Goal: Transaction & Acquisition: Purchase product/service

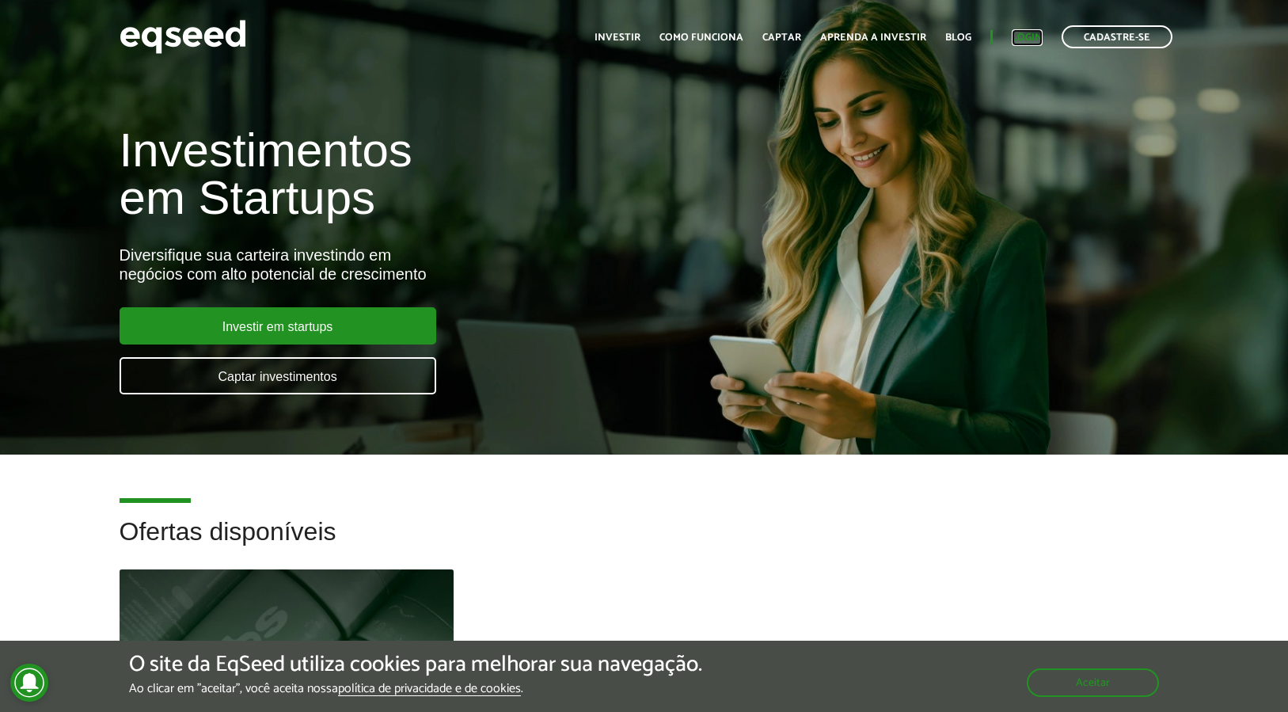
click at [1028, 42] on link "Login" at bounding box center [1027, 37] width 31 height 10
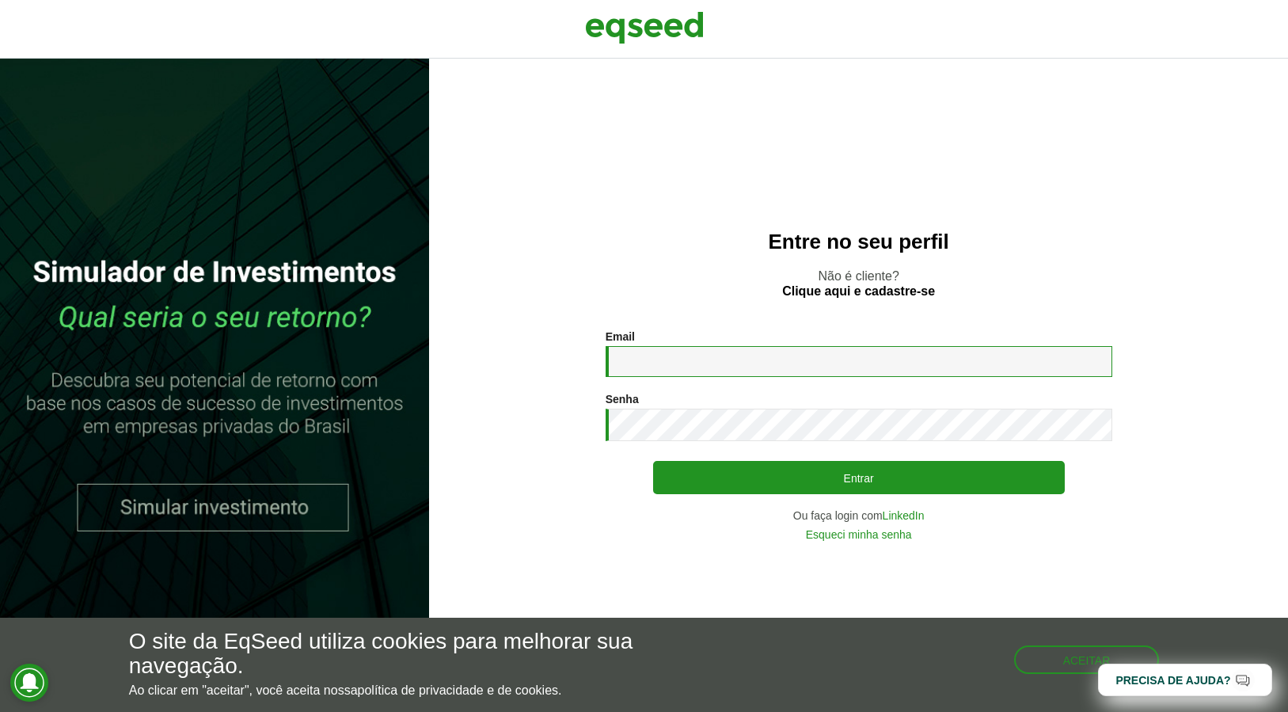
click at [884, 369] on input "Email *" at bounding box center [859, 361] width 507 height 31
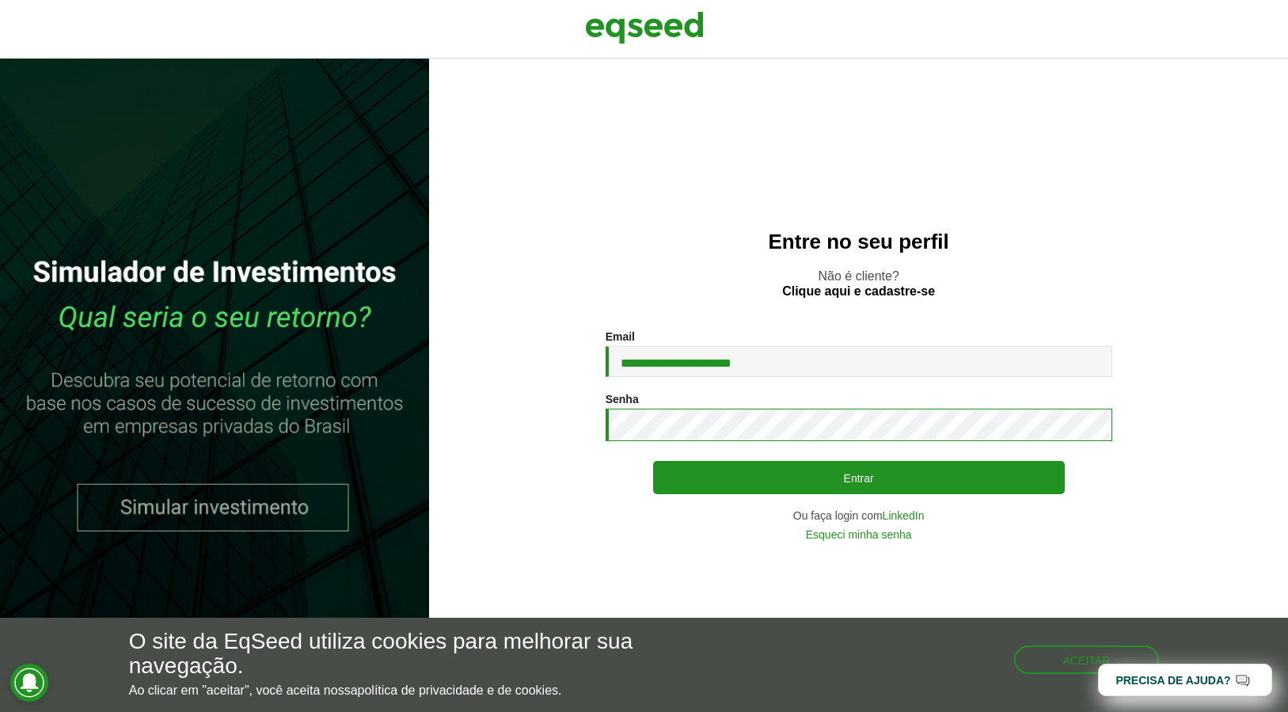
click at [653, 461] on button "Entrar" at bounding box center [859, 477] width 412 height 33
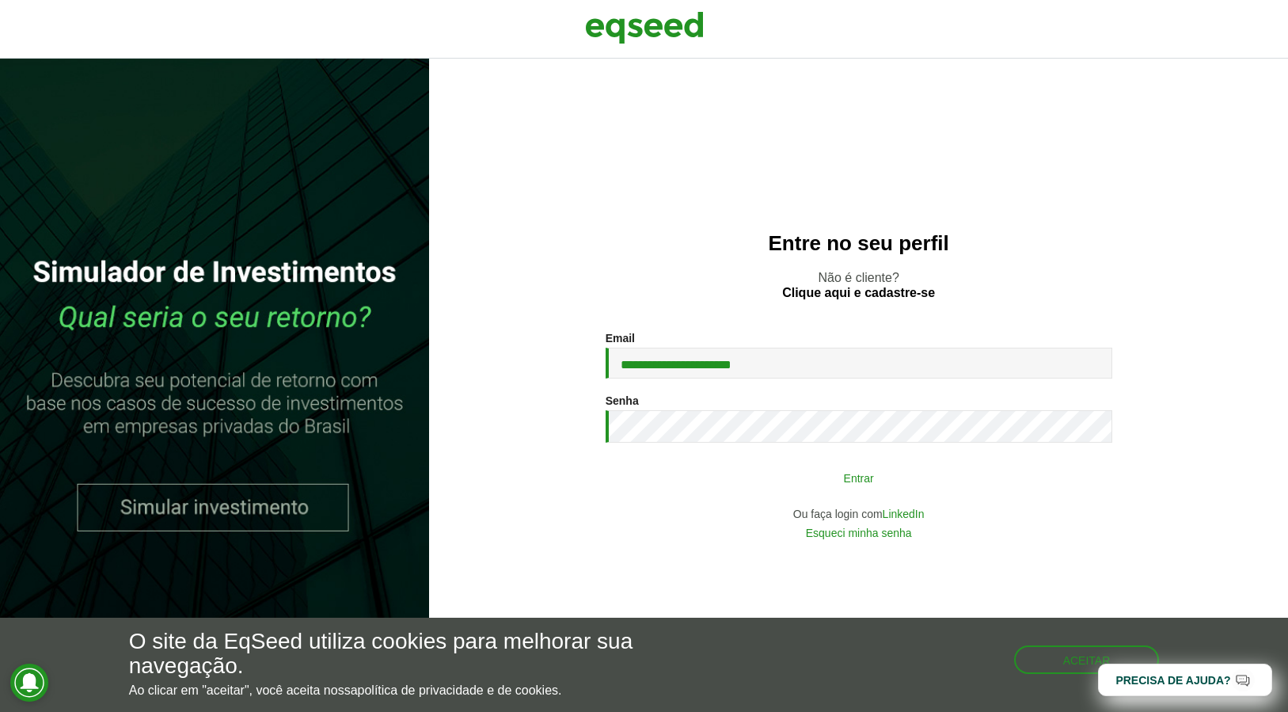
click at [903, 483] on button "Entrar" at bounding box center [859, 477] width 412 height 30
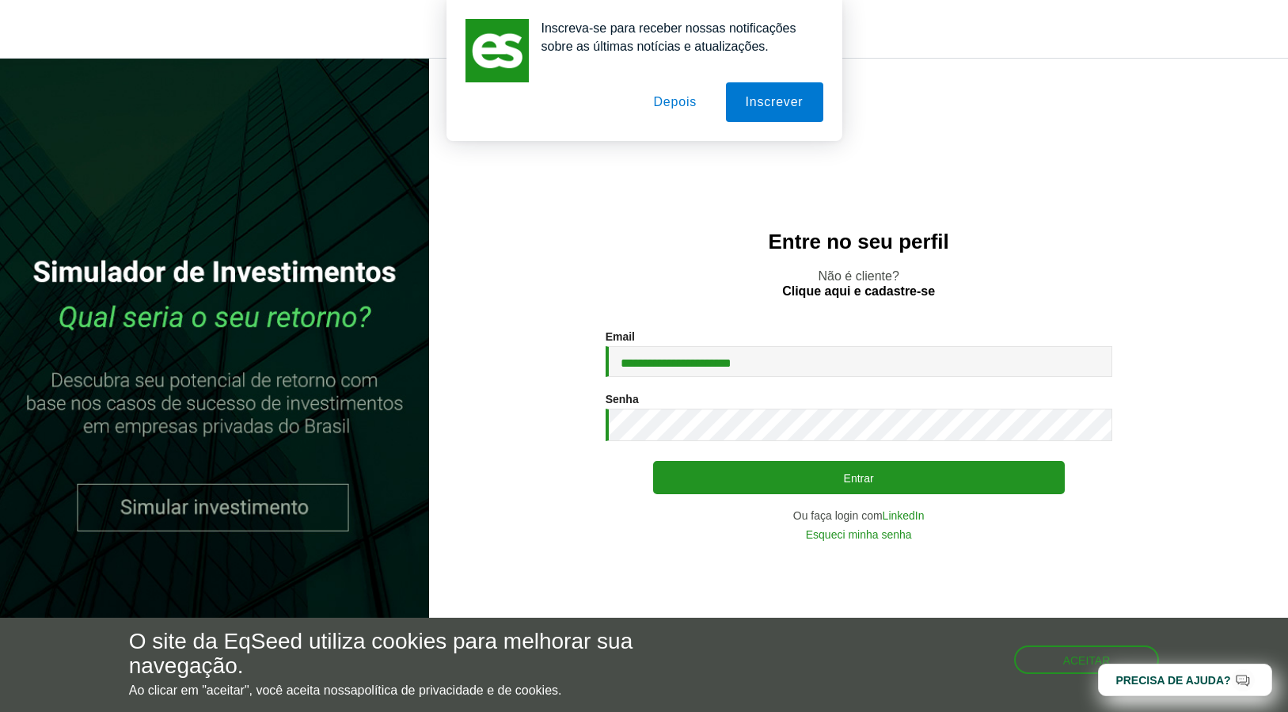
click at [672, 110] on button "Depois" at bounding box center [674, 102] width 83 height 40
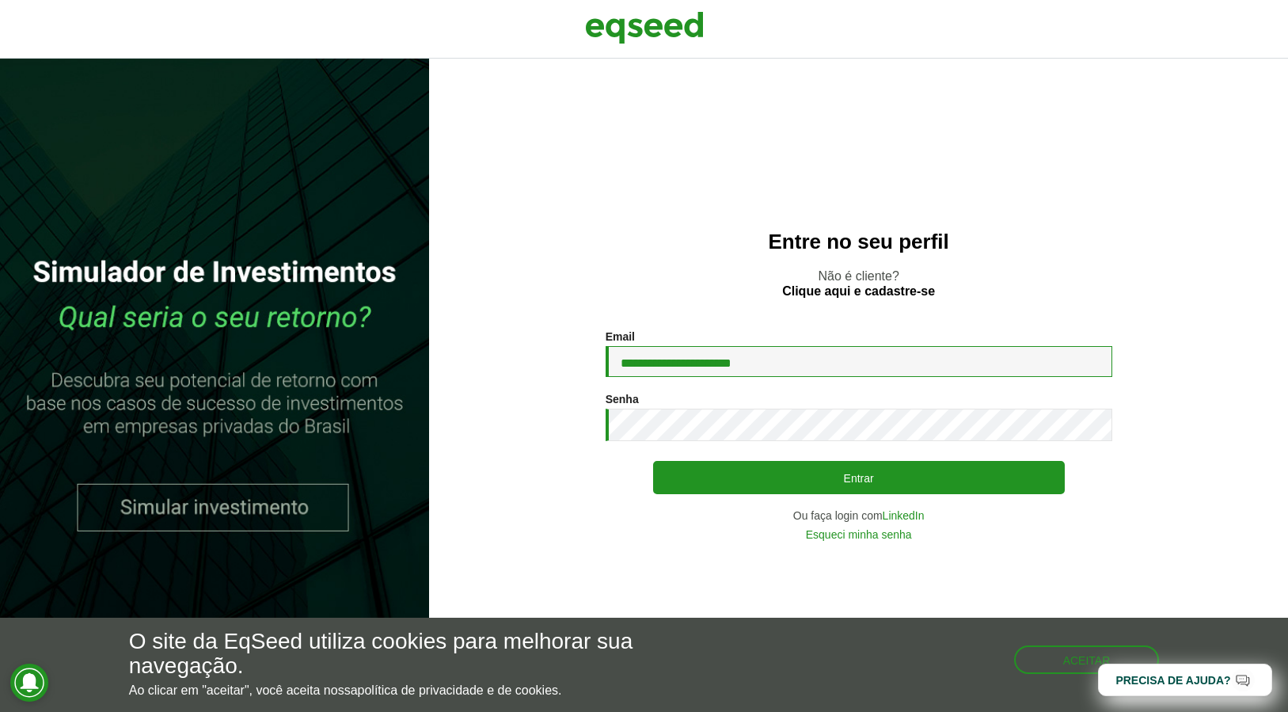
click at [860, 367] on input "**********" at bounding box center [859, 361] width 507 height 31
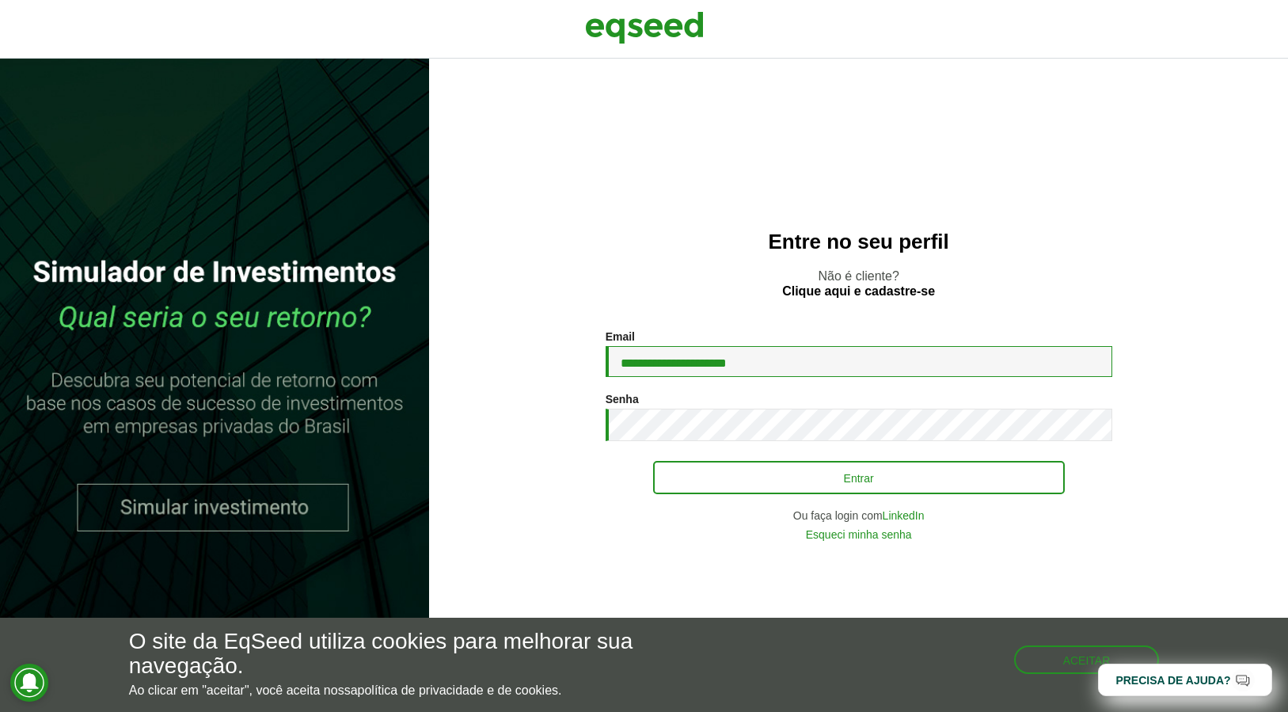
type input "**********"
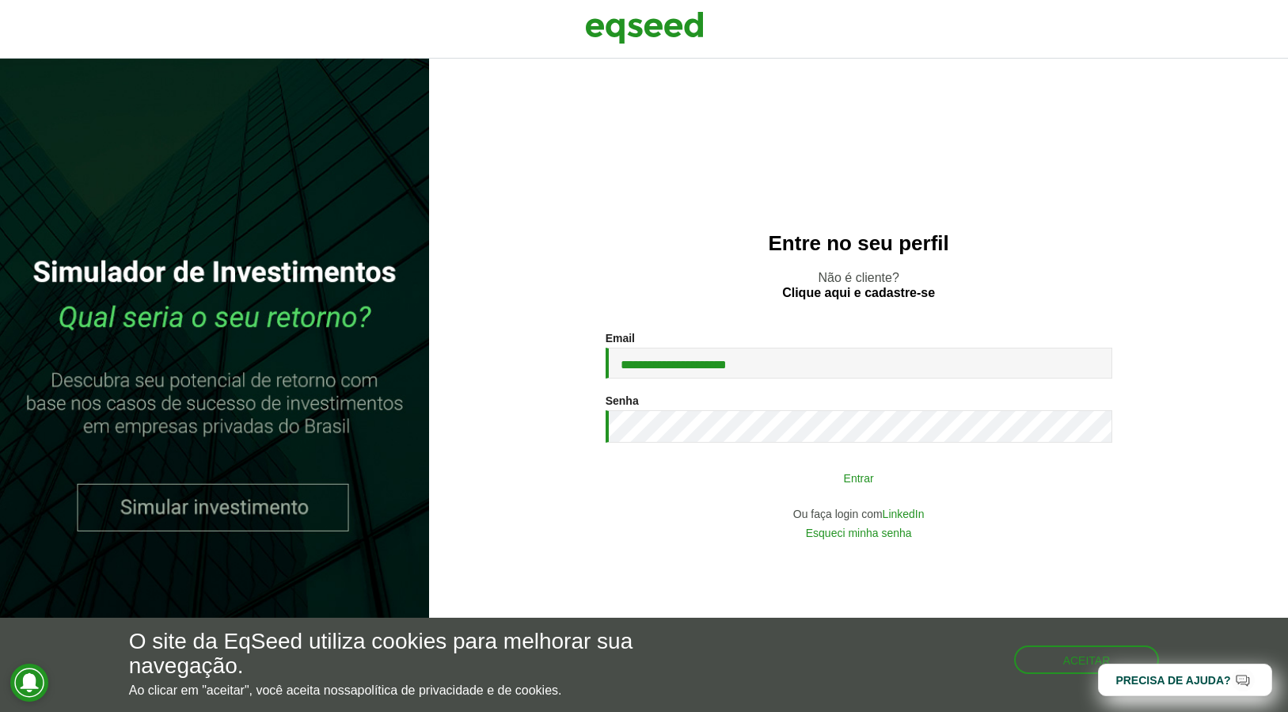
click at [829, 473] on button "Entrar" at bounding box center [859, 477] width 412 height 30
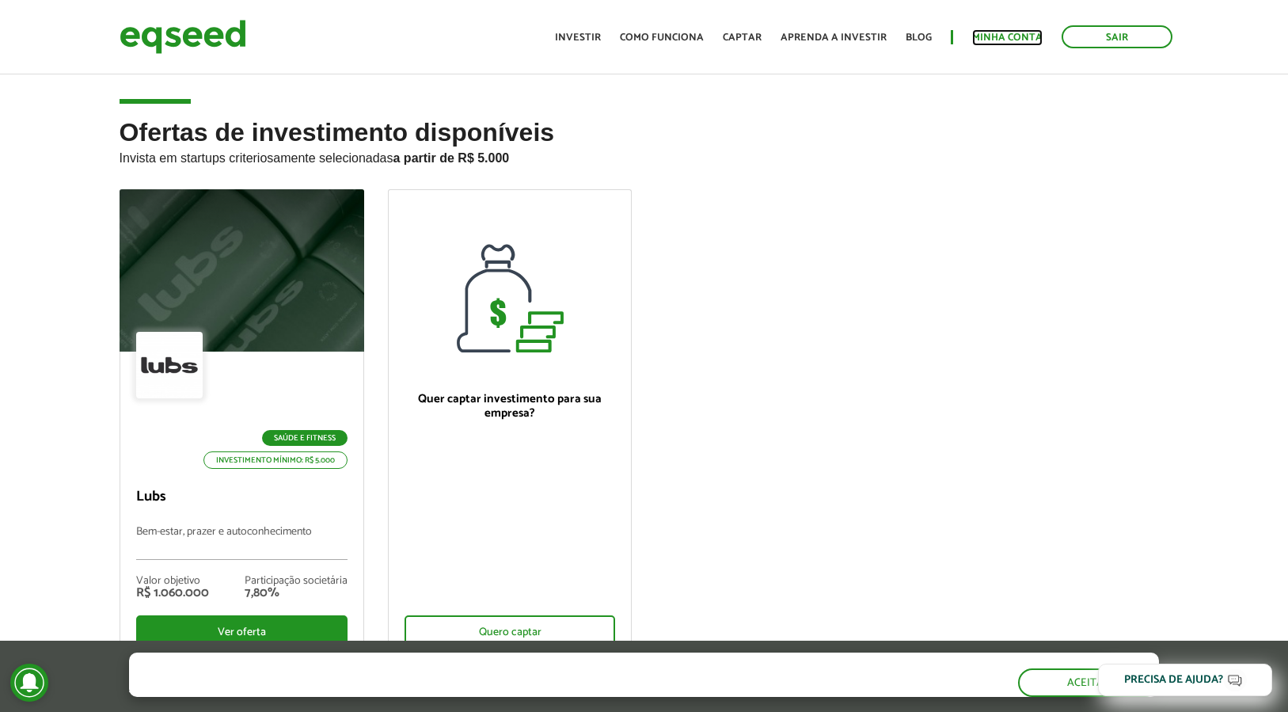
click at [997, 32] on link "Minha conta" at bounding box center [1007, 37] width 70 height 10
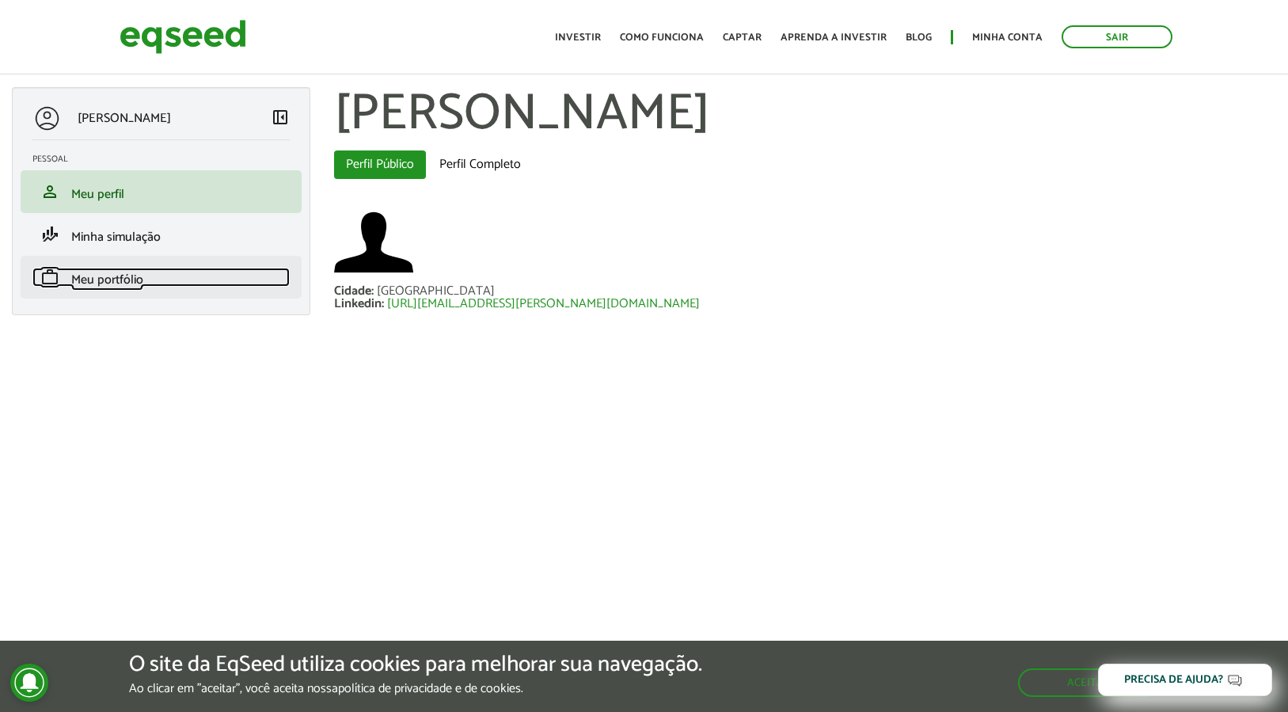
click at [121, 289] on span "Meu portfólio" at bounding box center [107, 279] width 72 height 21
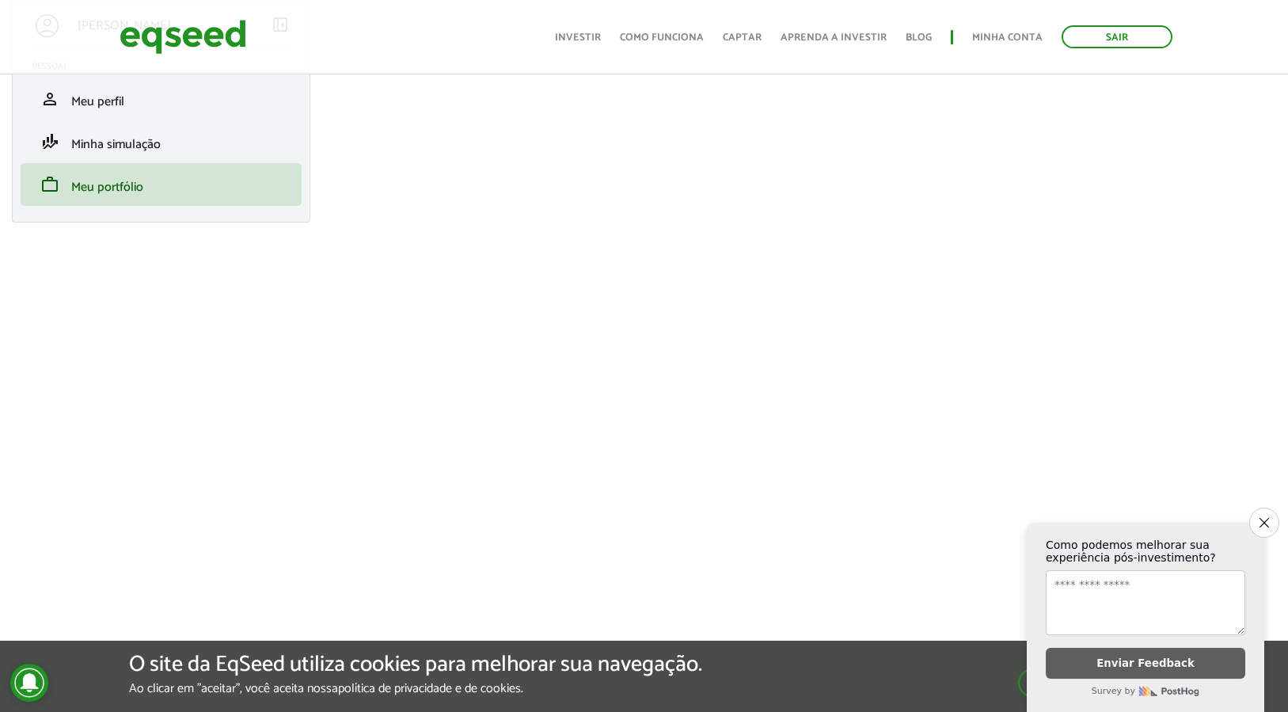
scroll to position [90, 0]
click at [1268, 517] on icon "Close survey" at bounding box center [1264, 522] width 10 height 10
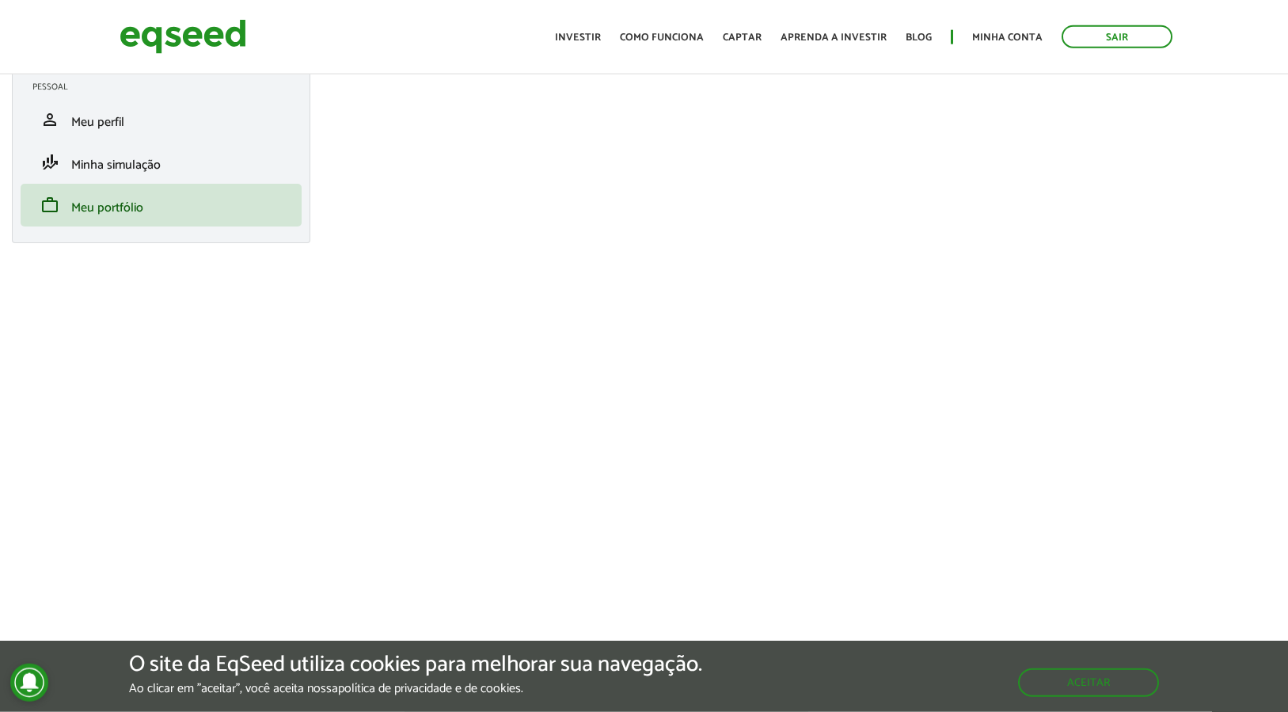
scroll to position [0, 0]
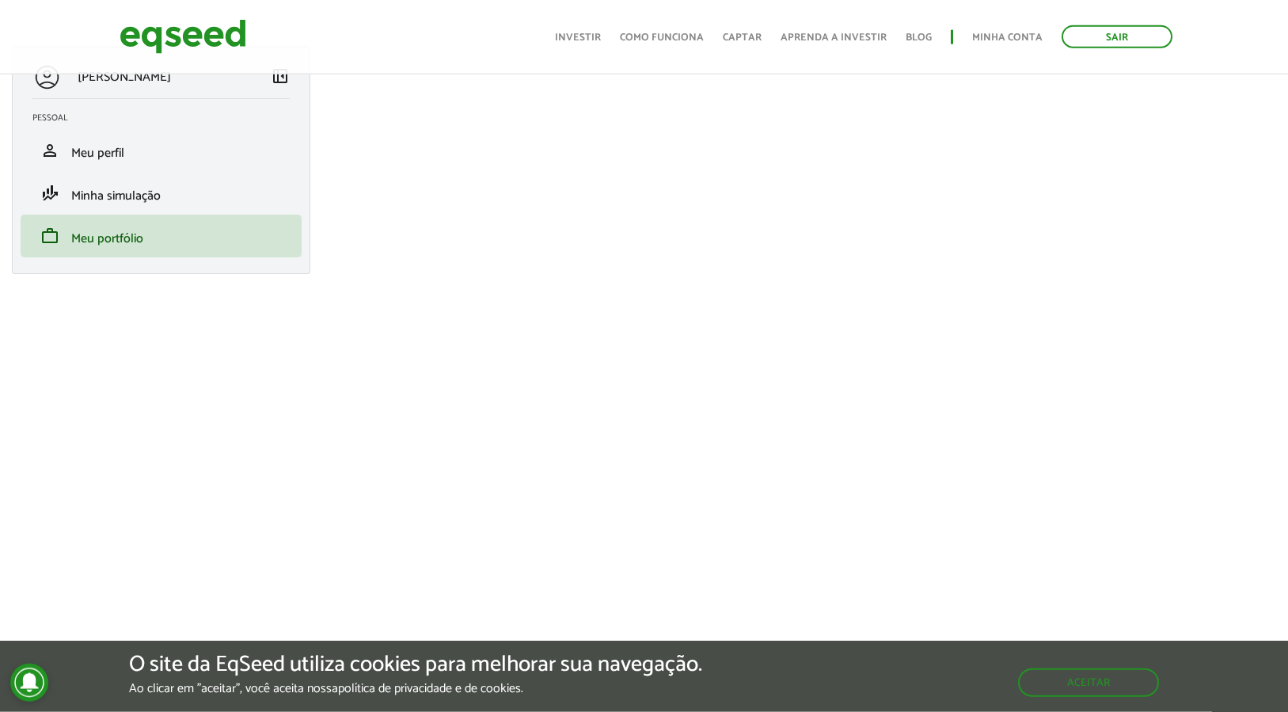
scroll to position [90, 0]
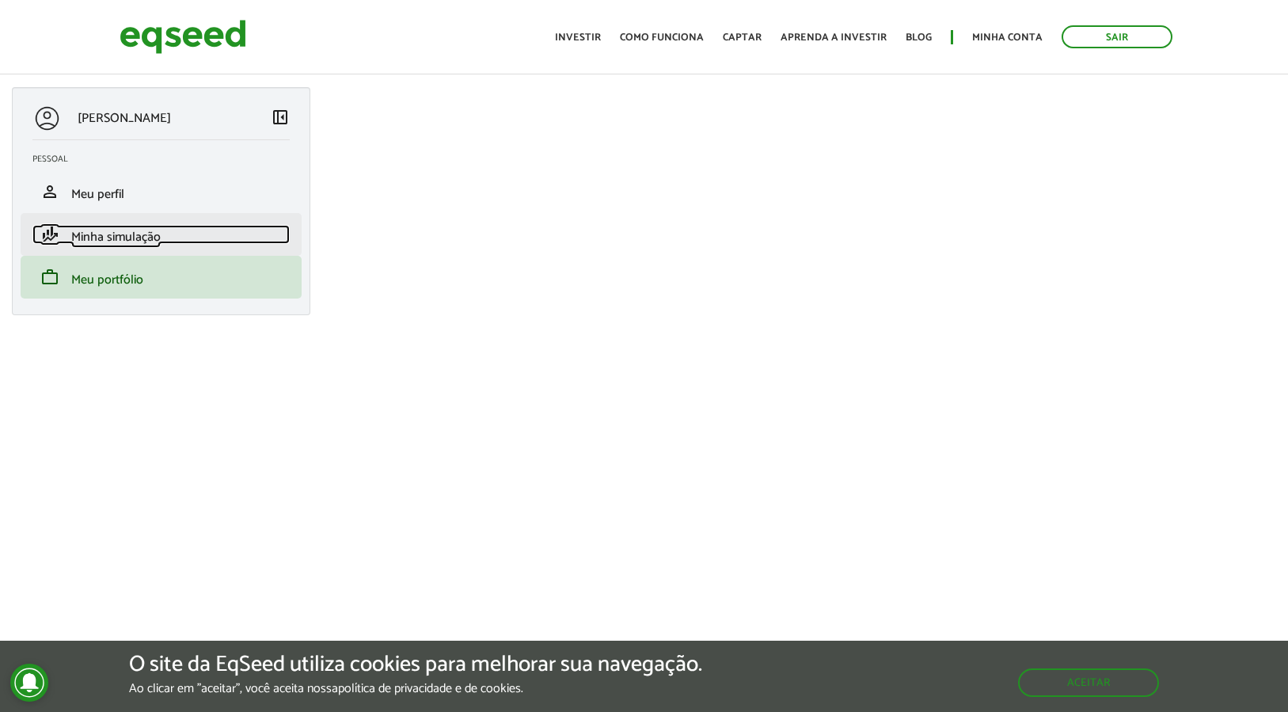
click at [145, 229] on span "Minha simulação" at bounding box center [115, 236] width 89 height 21
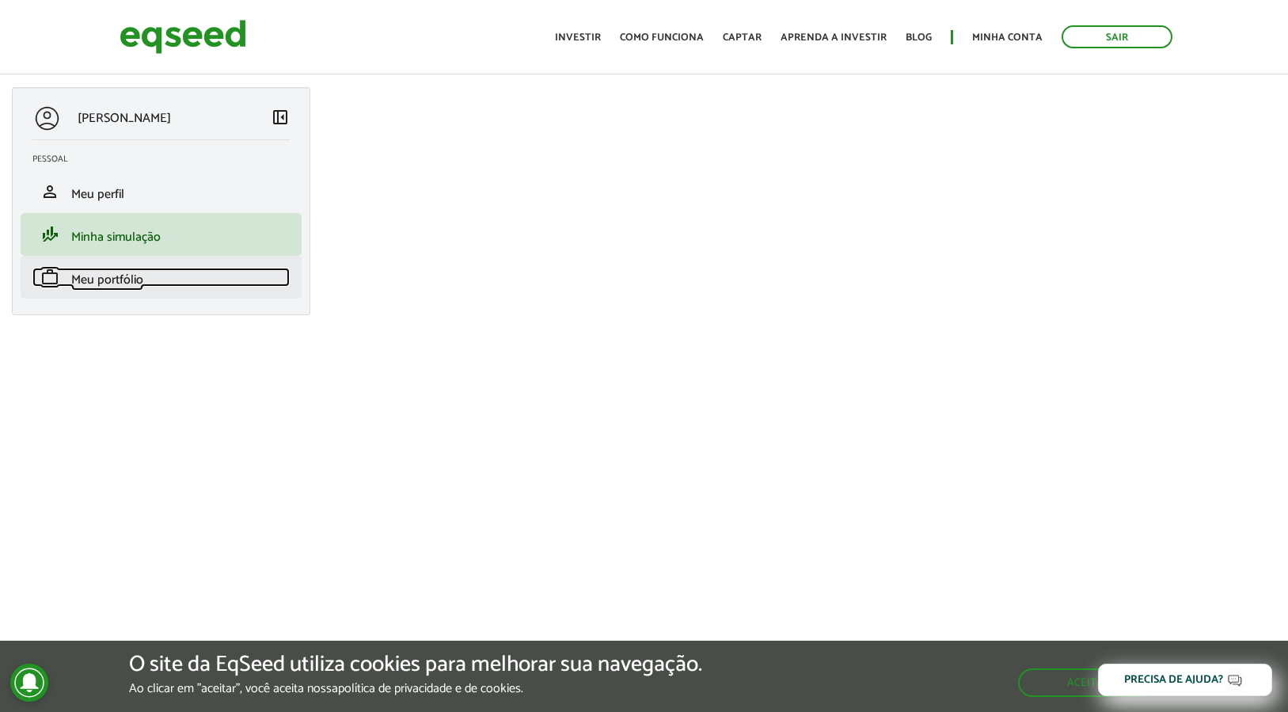
click at [78, 273] on span "Meu portfólio" at bounding box center [107, 279] width 72 height 21
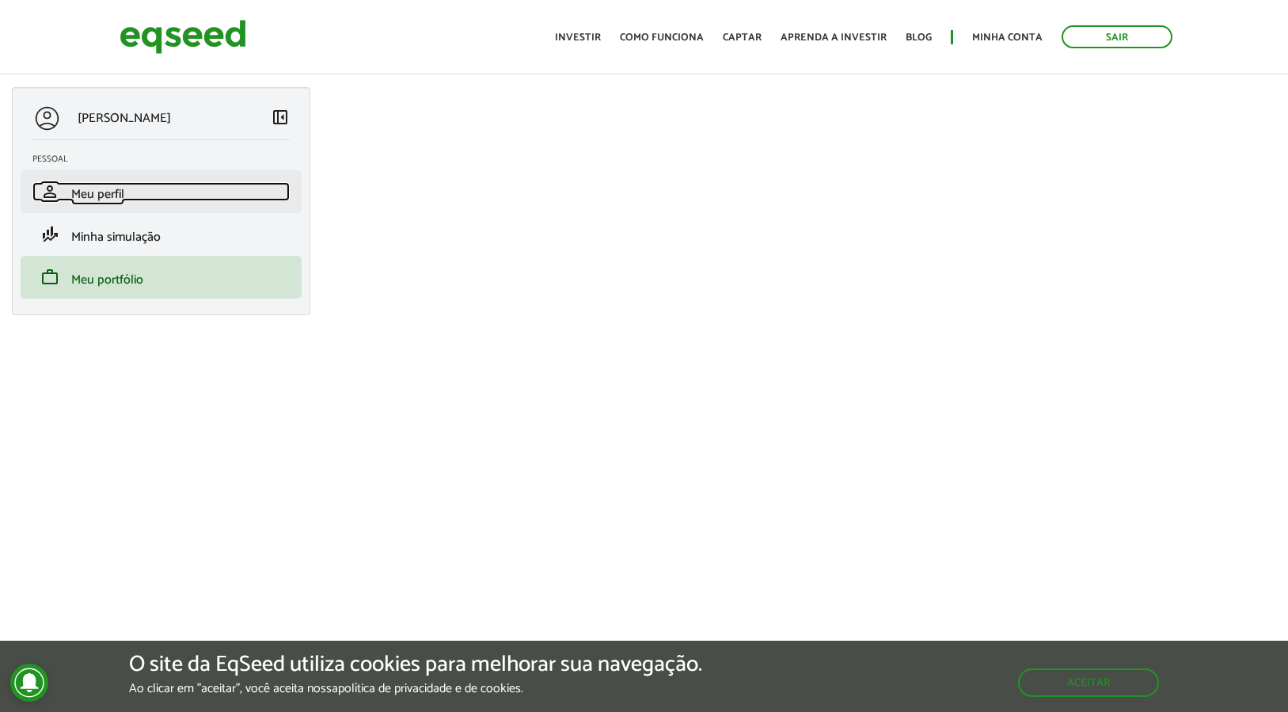
click at [127, 194] on link "person Meu perfil" at bounding box center [160, 191] width 257 height 19
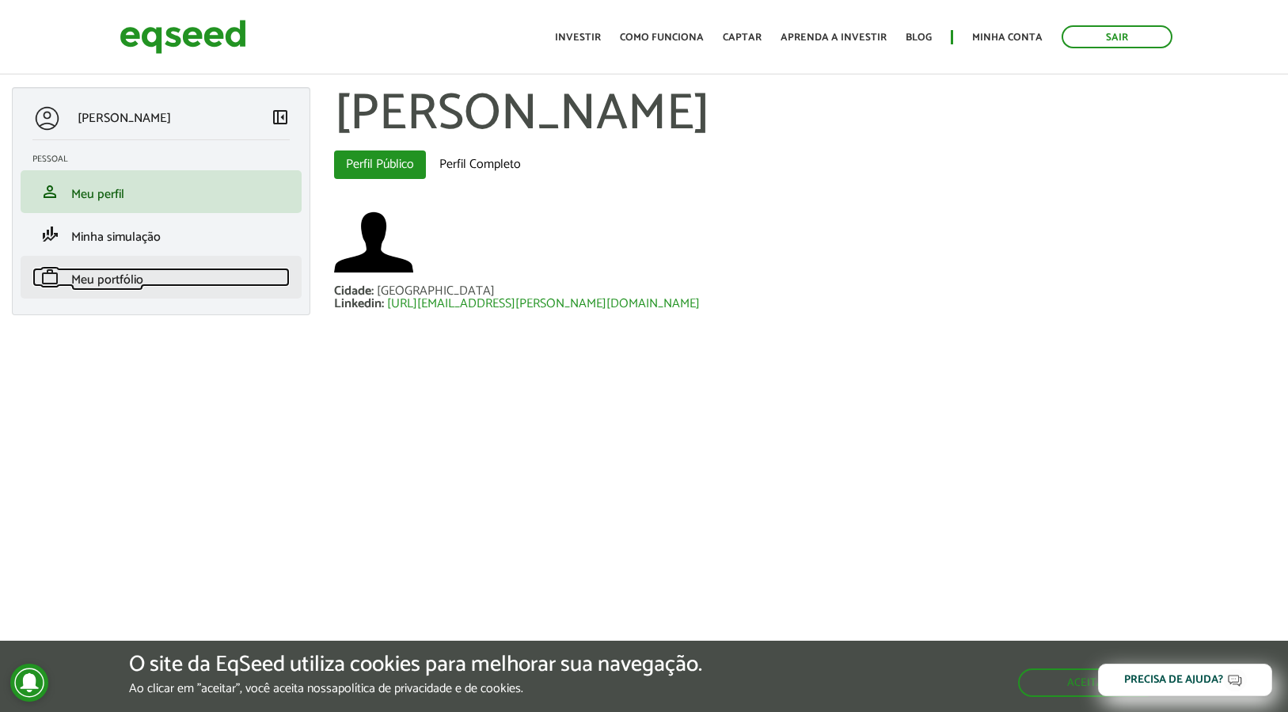
click at [125, 279] on span "Meu portfólio" at bounding box center [107, 279] width 72 height 21
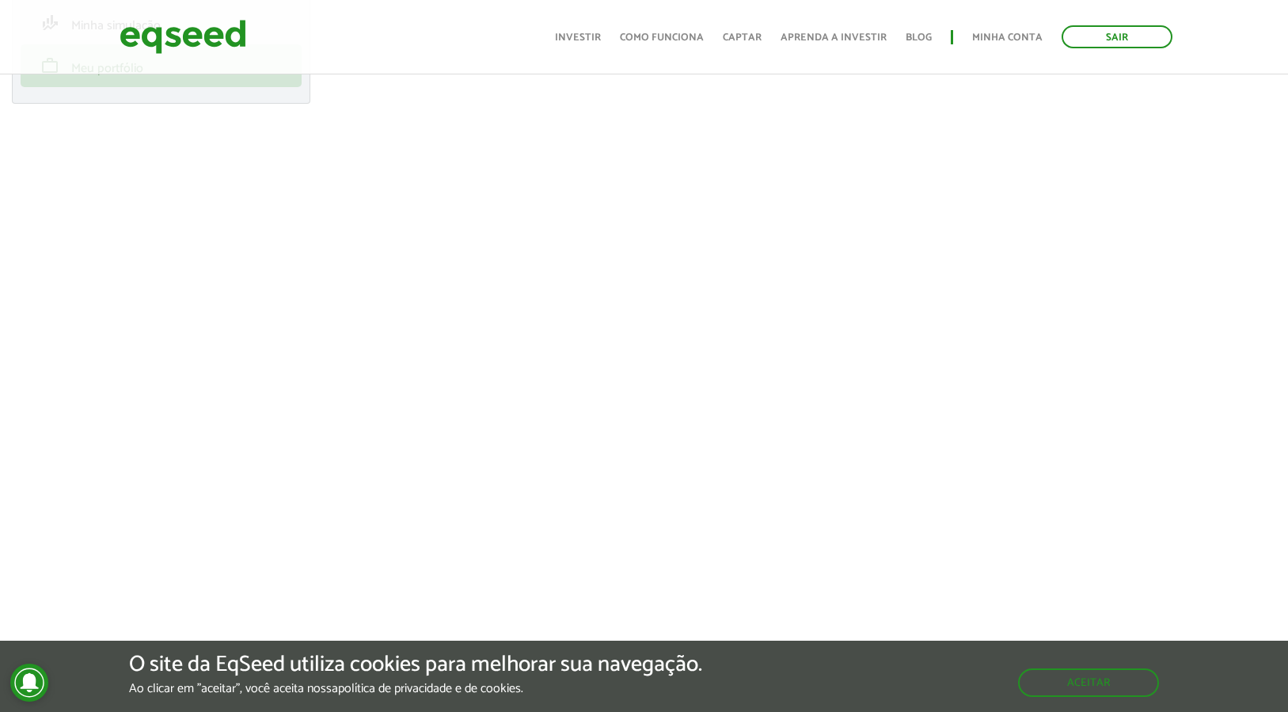
scroll to position [31, 0]
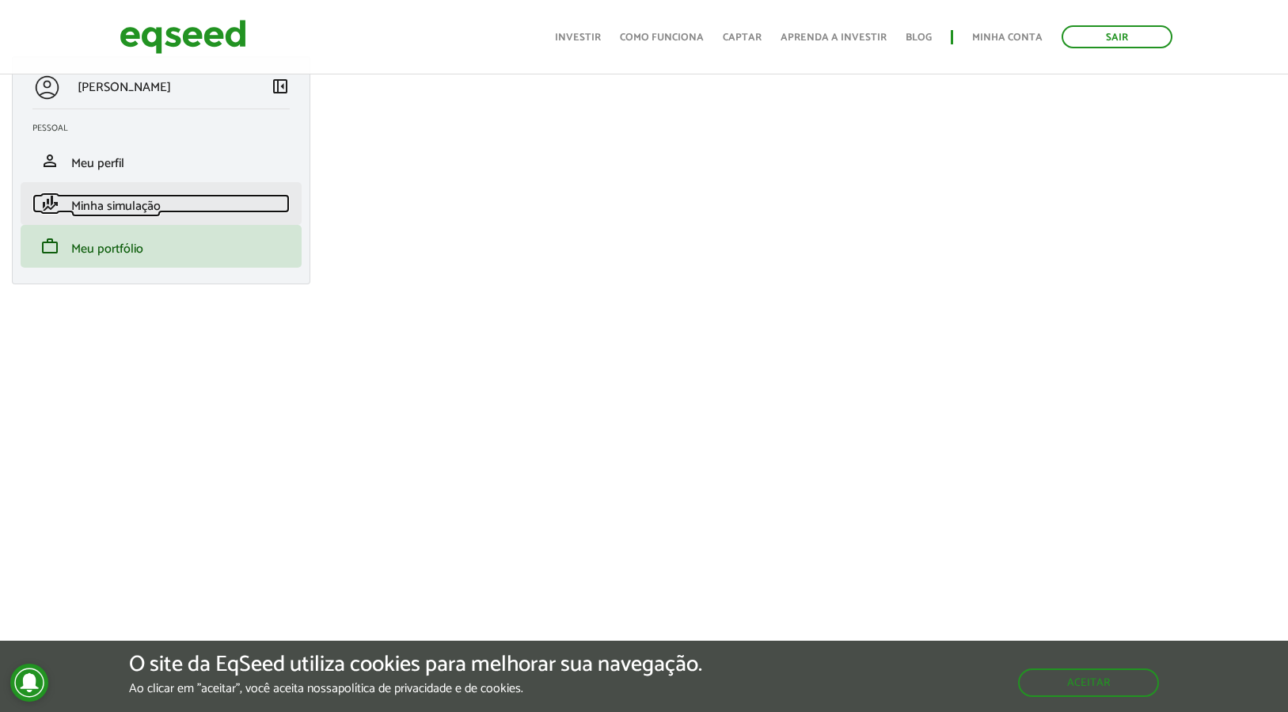
click at [104, 199] on span "Minha simulação" at bounding box center [115, 206] width 89 height 21
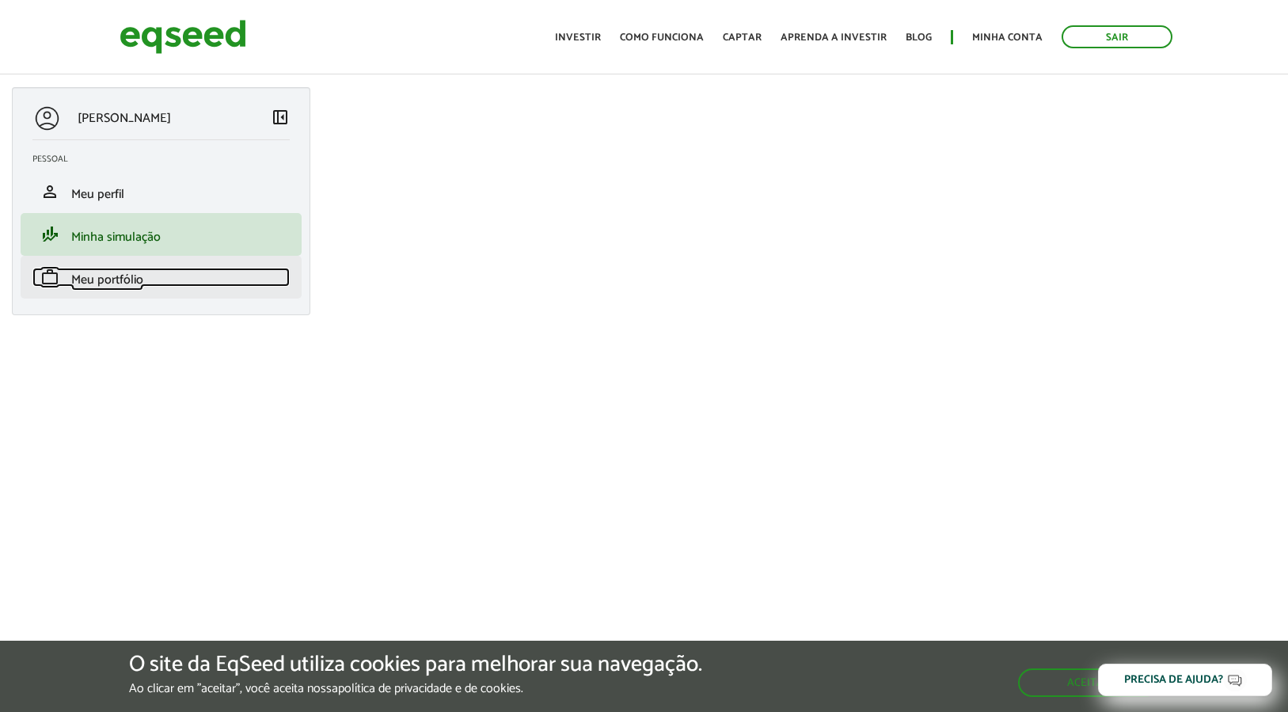
click at [150, 269] on link "work Meu portfólio" at bounding box center [160, 277] width 257 height 19
